Goal: Transaction & Acquisition: Purchase product/service

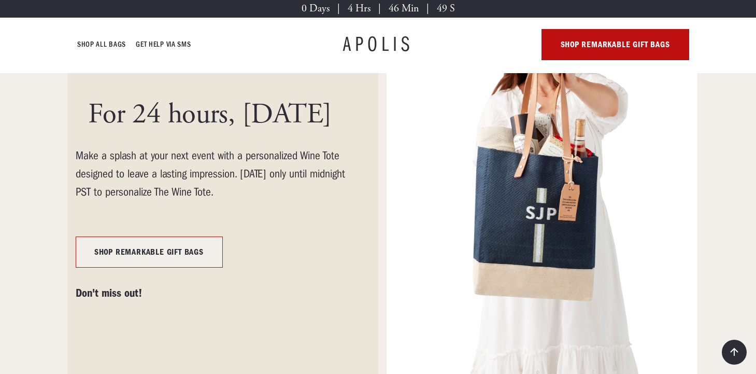
click at [126, 255] on strong "SHOP REMARKABLE GIFT BAGS" at bounding box center [148, 251] width 109 height 9
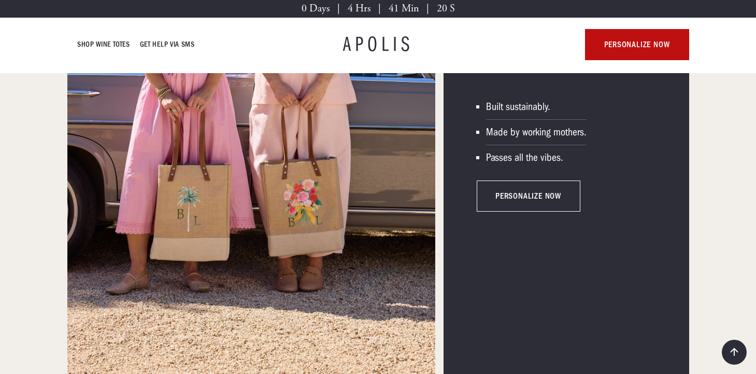
scroll to position [2154, 0]
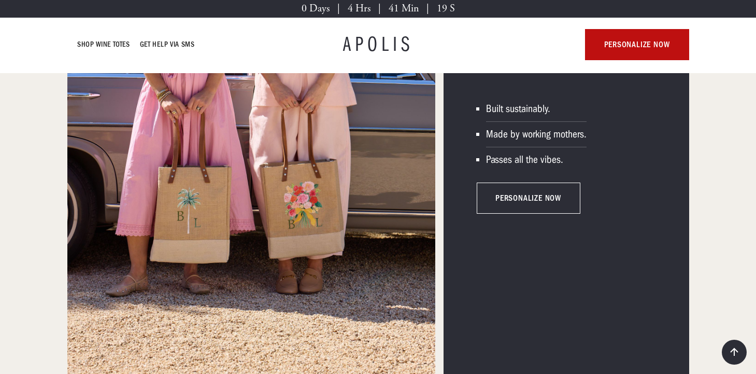
click at [529, 195] on link "personalize now" at bounding box center [529, 197] width 104 height 31
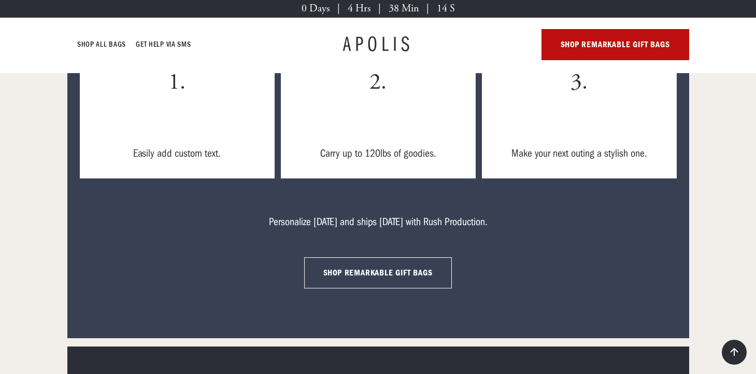
scroll to position [3215, 0]
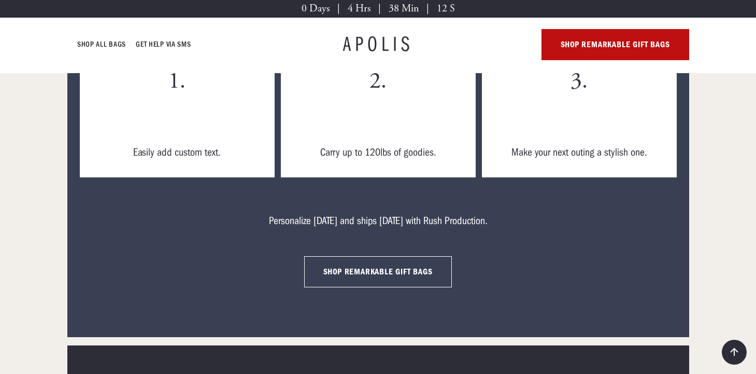
click at [397, 267] on strong "SHOP REMARKABLE GIFT BAGS" at bounding box center [377, 271] width 109 height 9
